Goal: Find specific page/section

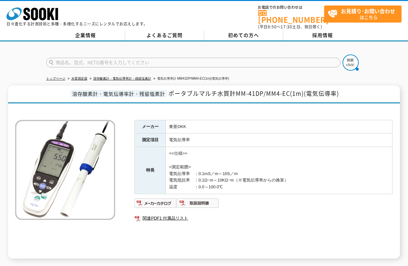
click at [122, 59] on input "text" at bounding box center [193, 63] width 294 height 10
type input "橋梁"
click at [342, 54] on button at bounding box center [350, 62] width 16 height 16
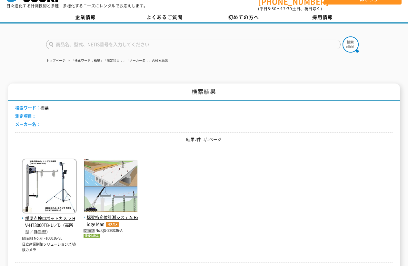
scroll to position [32, 0]
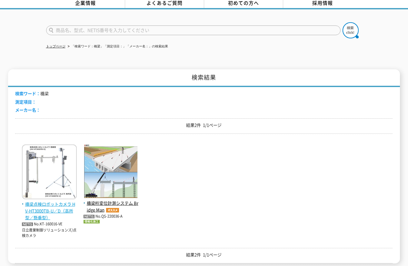
click at [31, 174] on img at bounding box center [49, 172] width 55 height 56
